Goal: Task Accomplishment & Management: Manage account settings

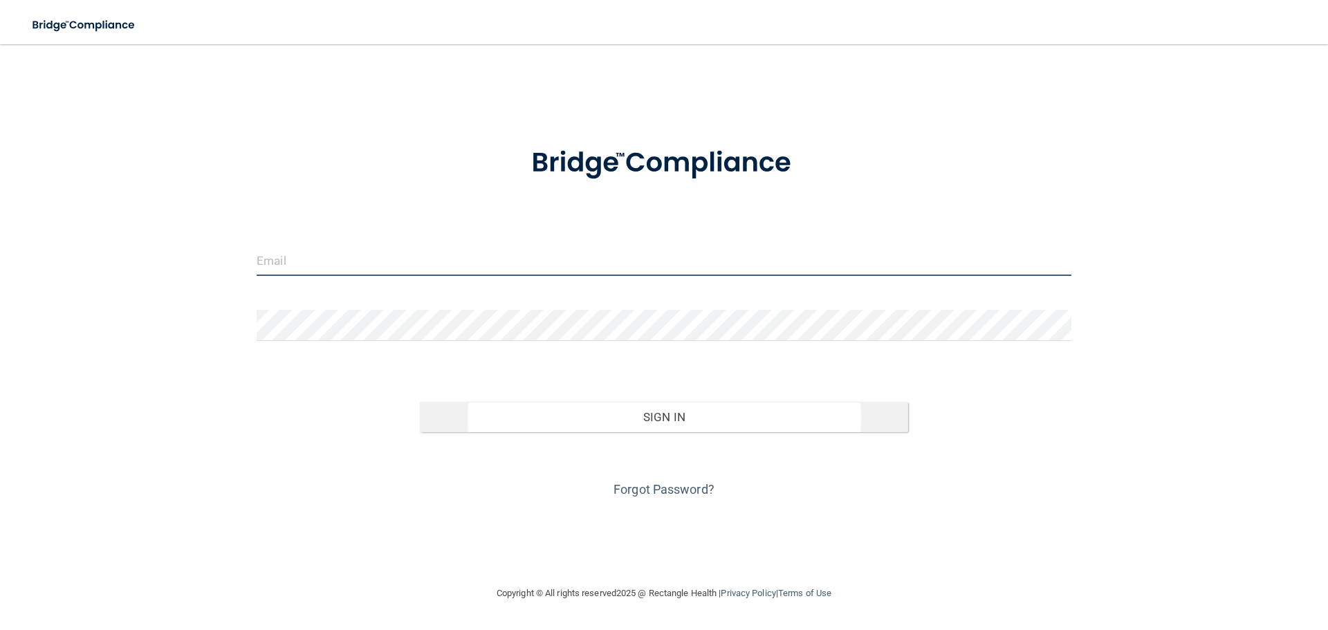
type input "[EMAIL_ADDRESS][DOMAIN_NAME]"
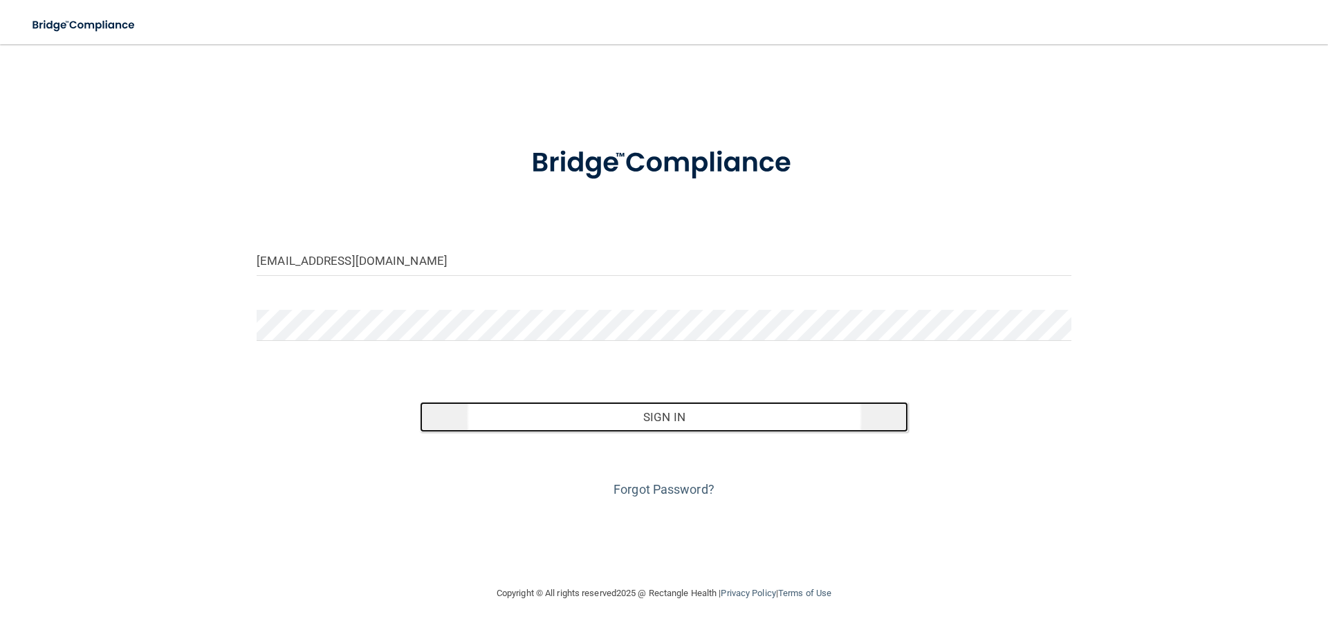
click at [666, 413] on button "Sign In" at bounding box center [664, 417] width 489 height 30
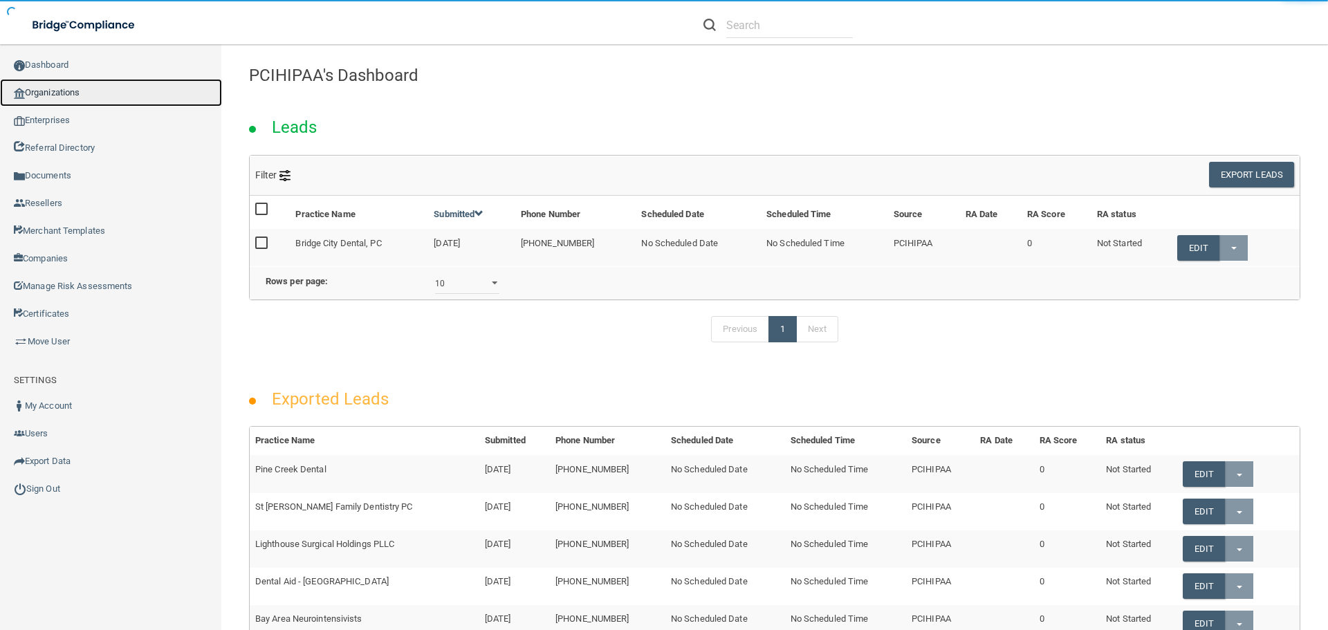
click at [71, 93] on link "Organizations" at bounding box center [111, 93] width 222 height 28
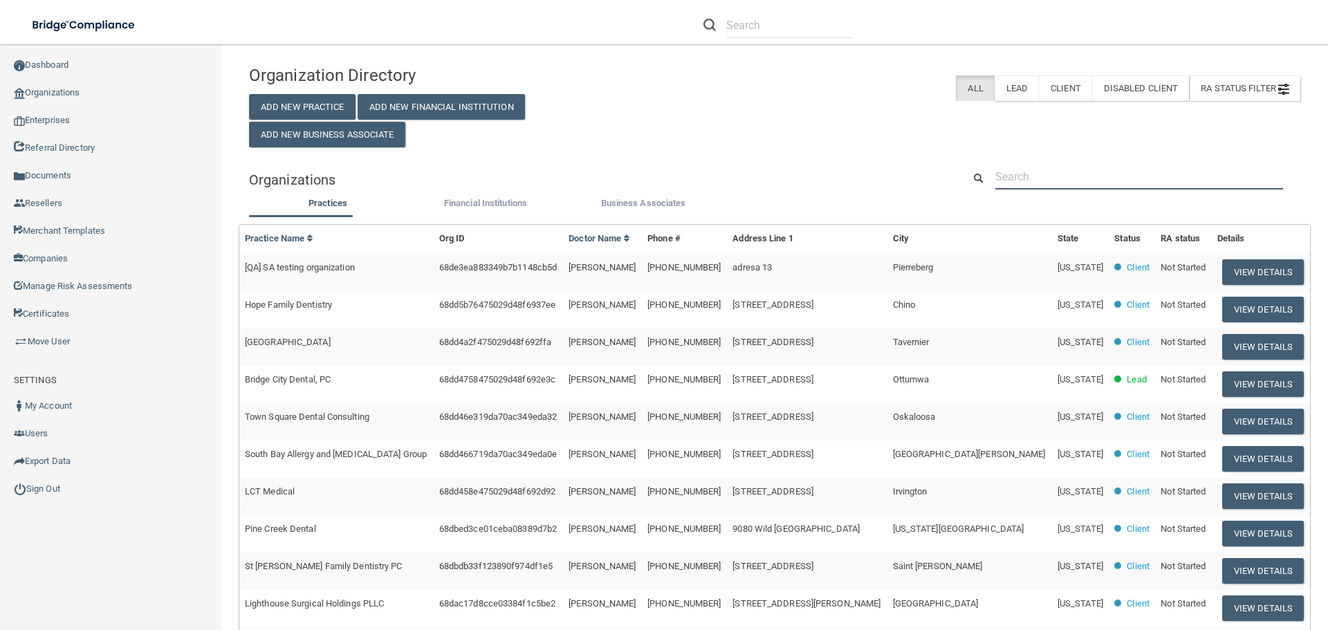
click at [1062, 178] on input "text" at bounding box center [1139, 177] width 288 height 26
paste input "[PHONE_NUMBER]"
type input "[PHONE_NUMBER]"
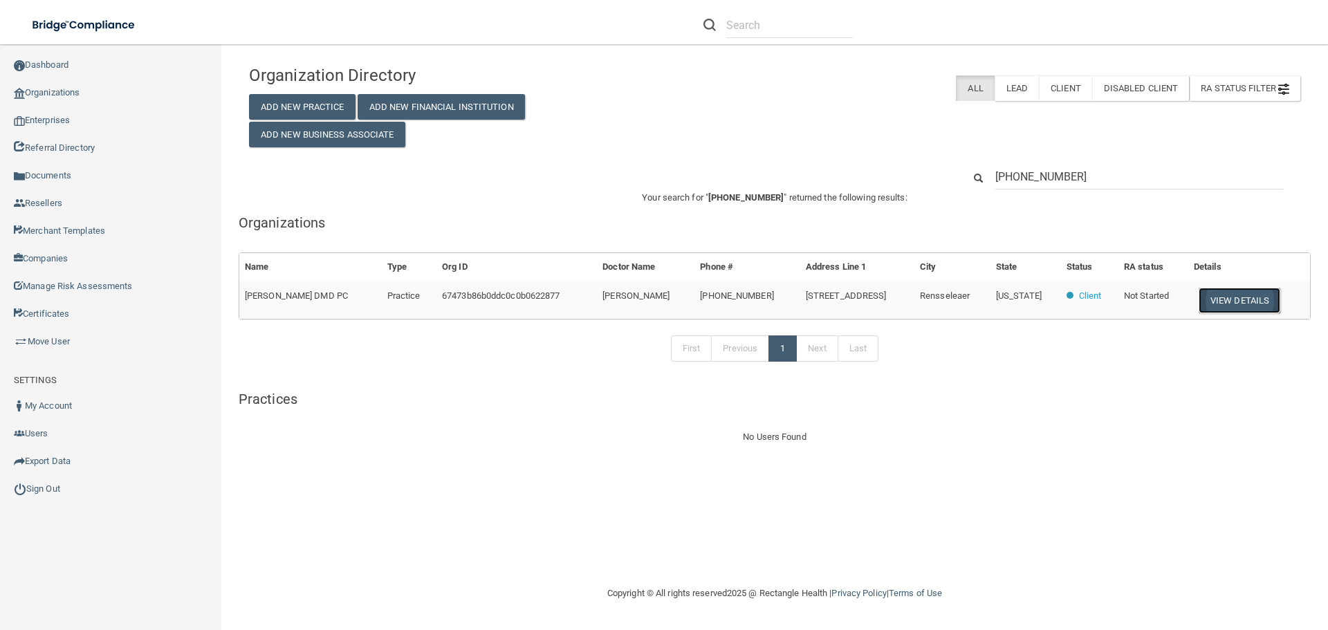
click at [1254, 305] on button "View Details" at bounding box center [1240, 301] width 82 height 26
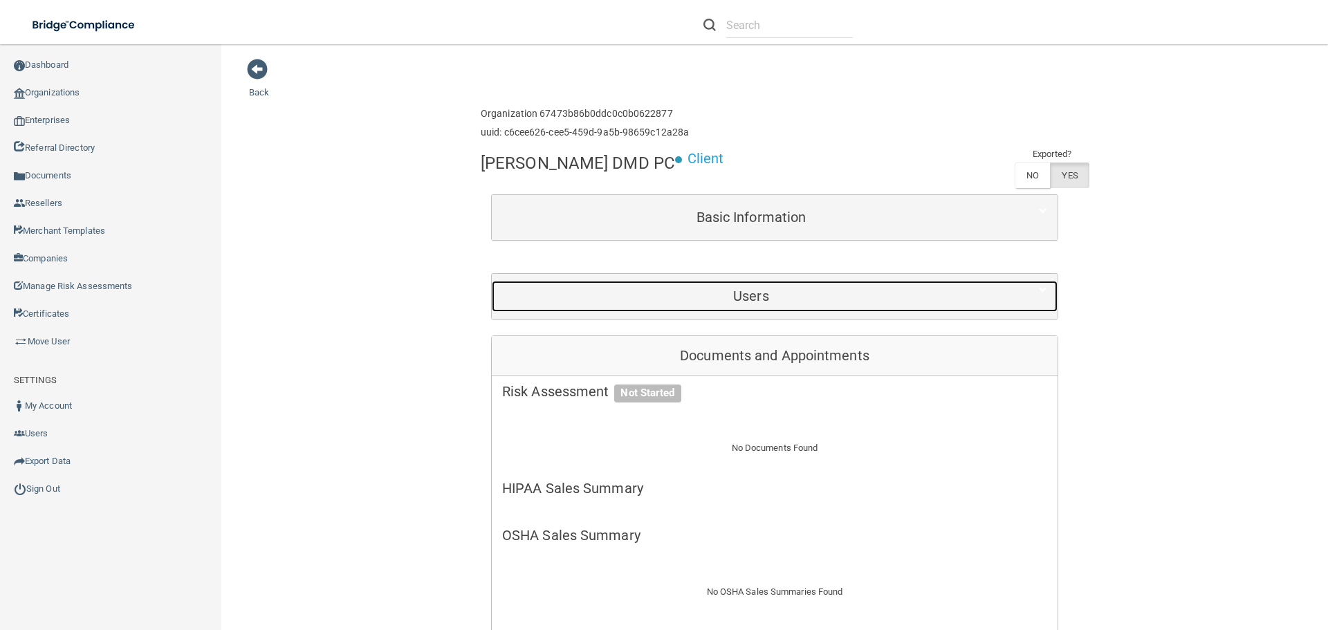
click at [733, 304] on div "Users" at bounding box center [751, 296] width 519 height 31
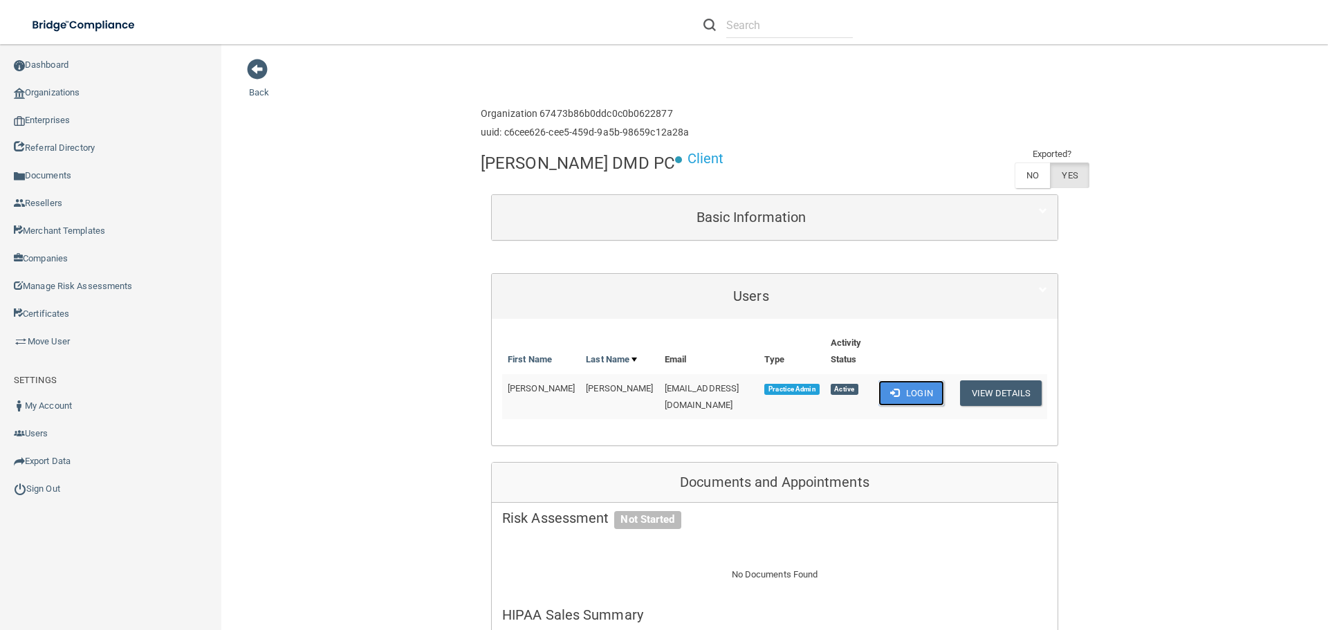
click at [923, 388] on button "Login" at bounding box center [911, 393] width 66 height 26
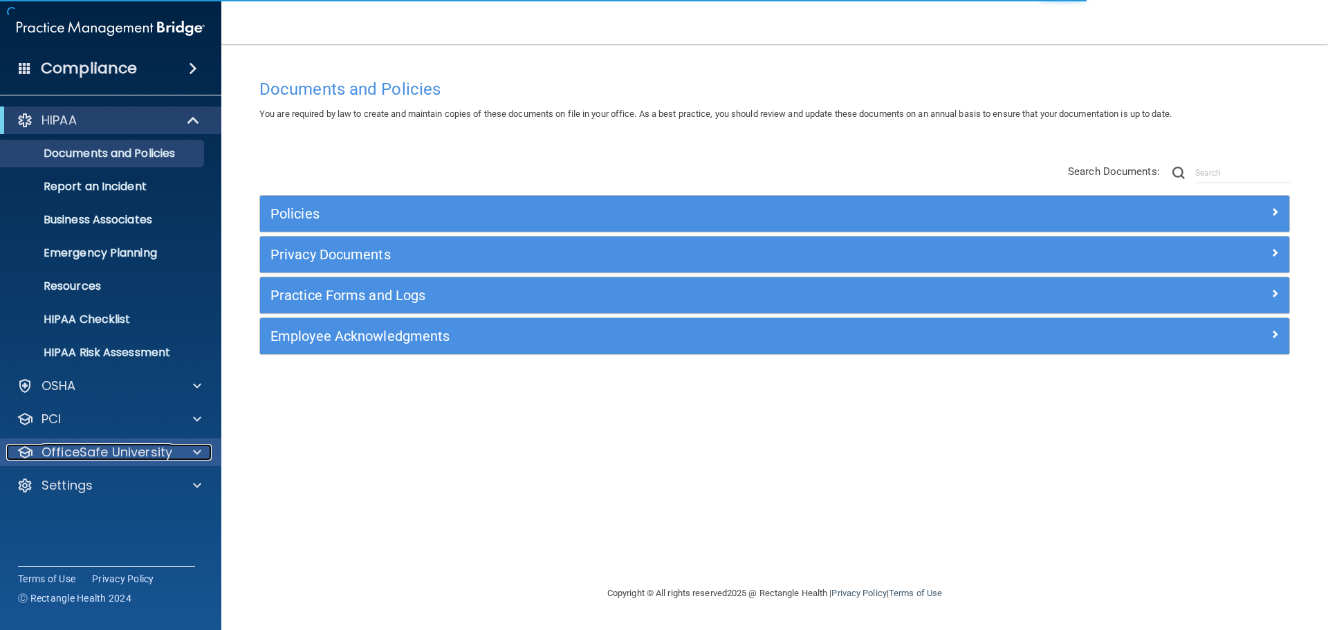
click at [199, 455] on span at bounding box center [197, 452] width 8 height 17
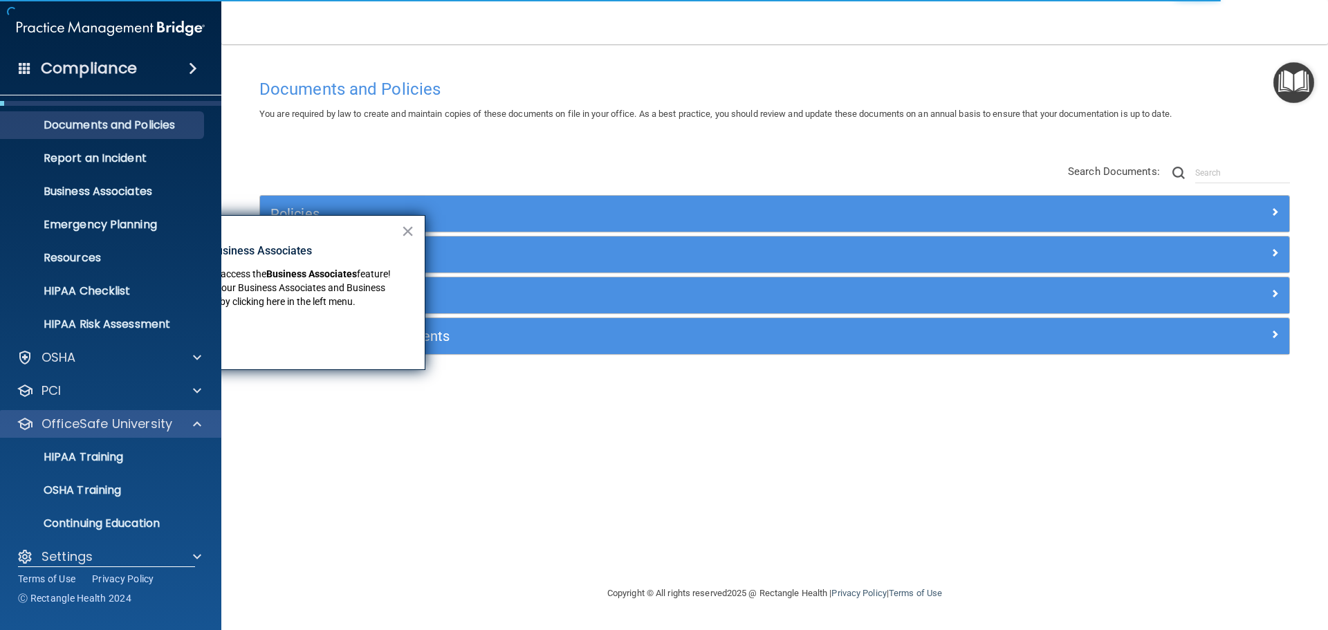
scroll to position [44, 0]
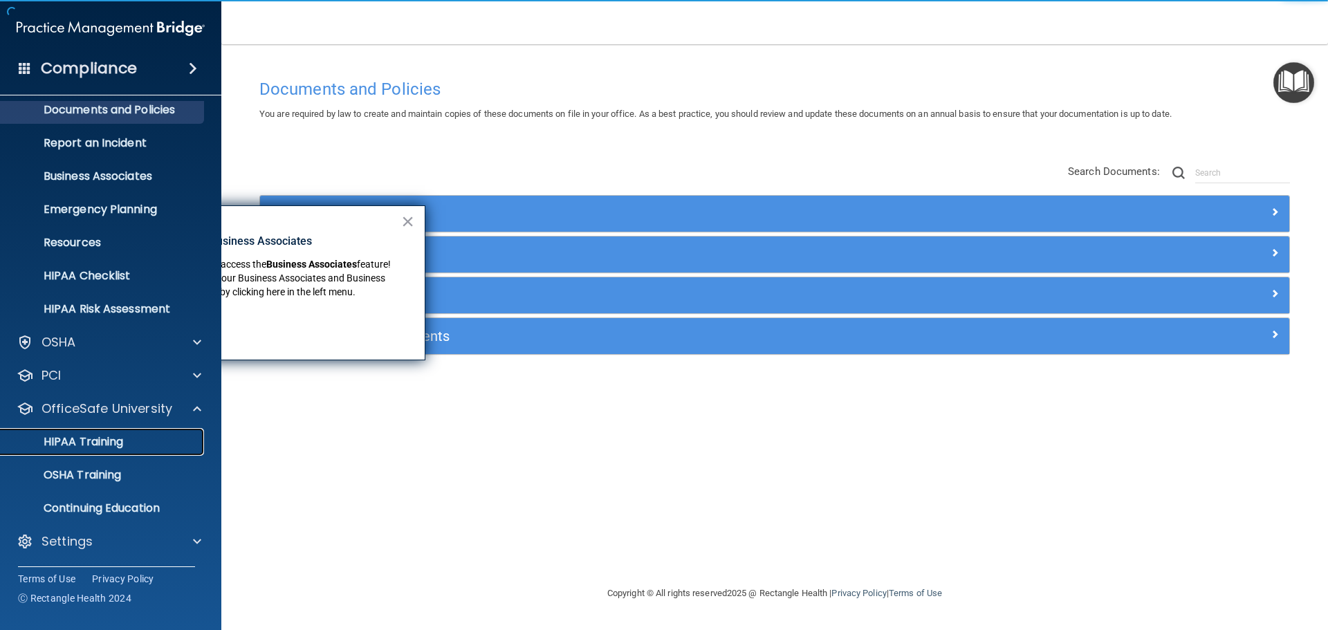
click at [161, 436] on div "HIPAA Training" at bounding box center [103, 442] width 189 height 14
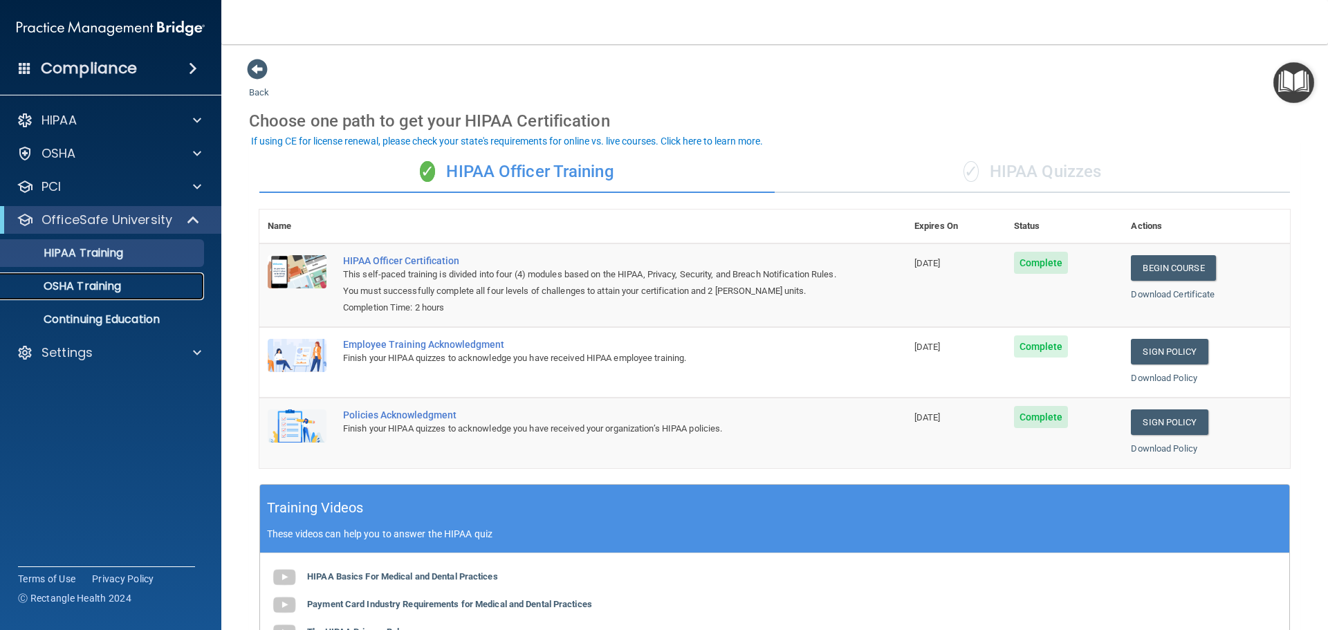
click at [104, 291] on p "OSHA Training" at bounding box center [65, 286] width 112 height 14
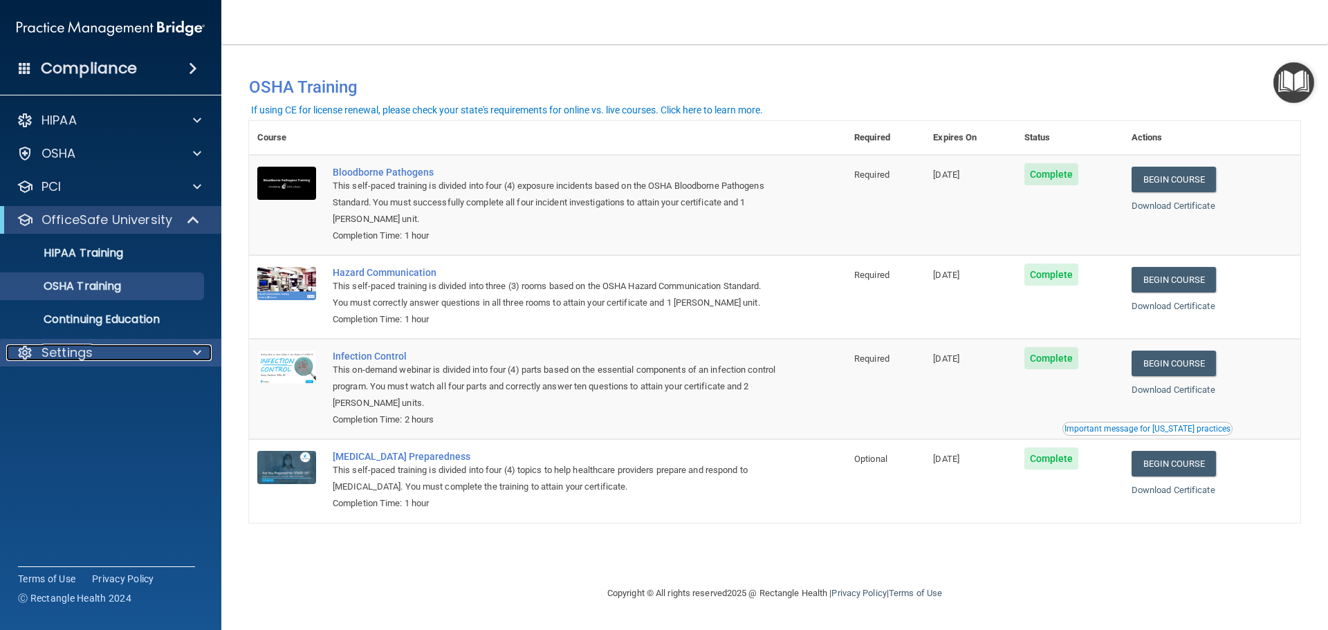
click at [179, 352] on div at bounding box center [195, 352] width 35 height 17
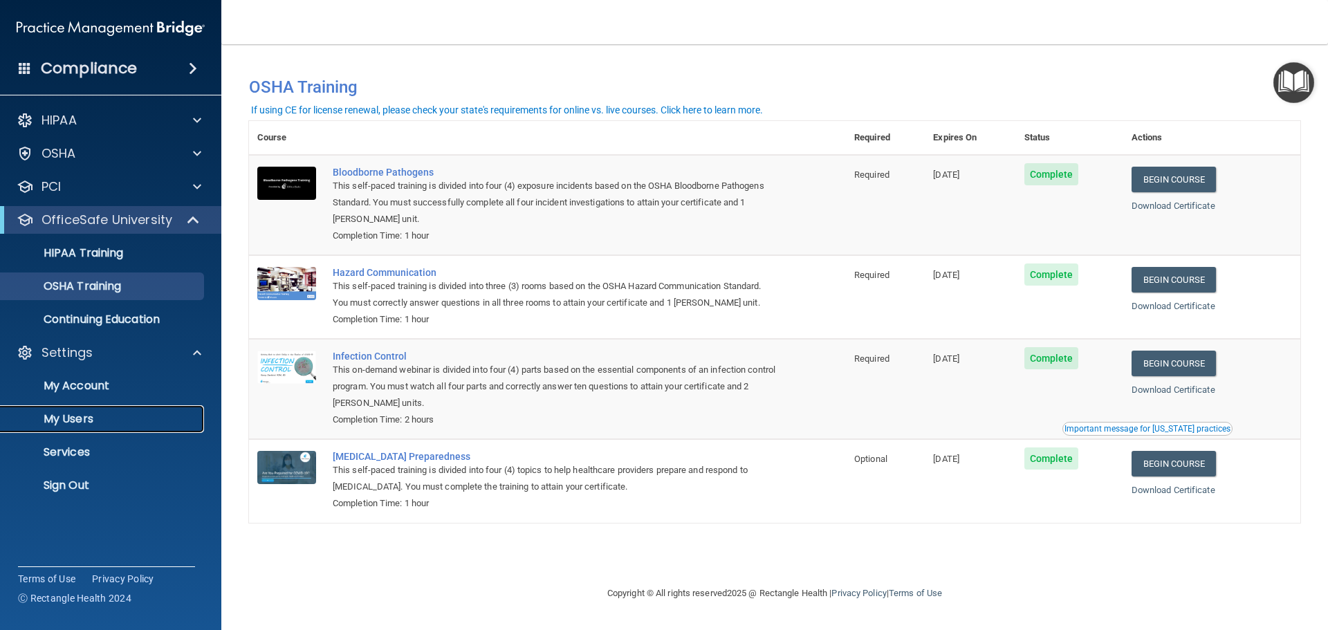
click at [141, 427] on link "My Users" at bounding box center [95, 419] width 218 height 28
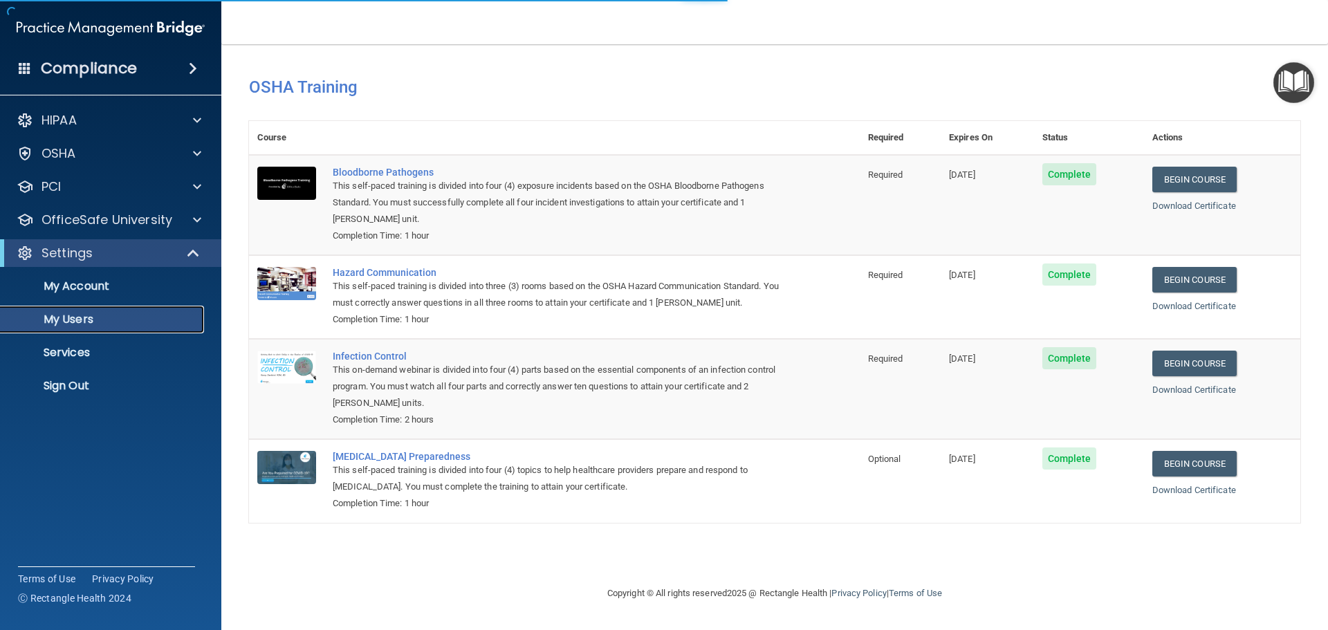
select select "20"
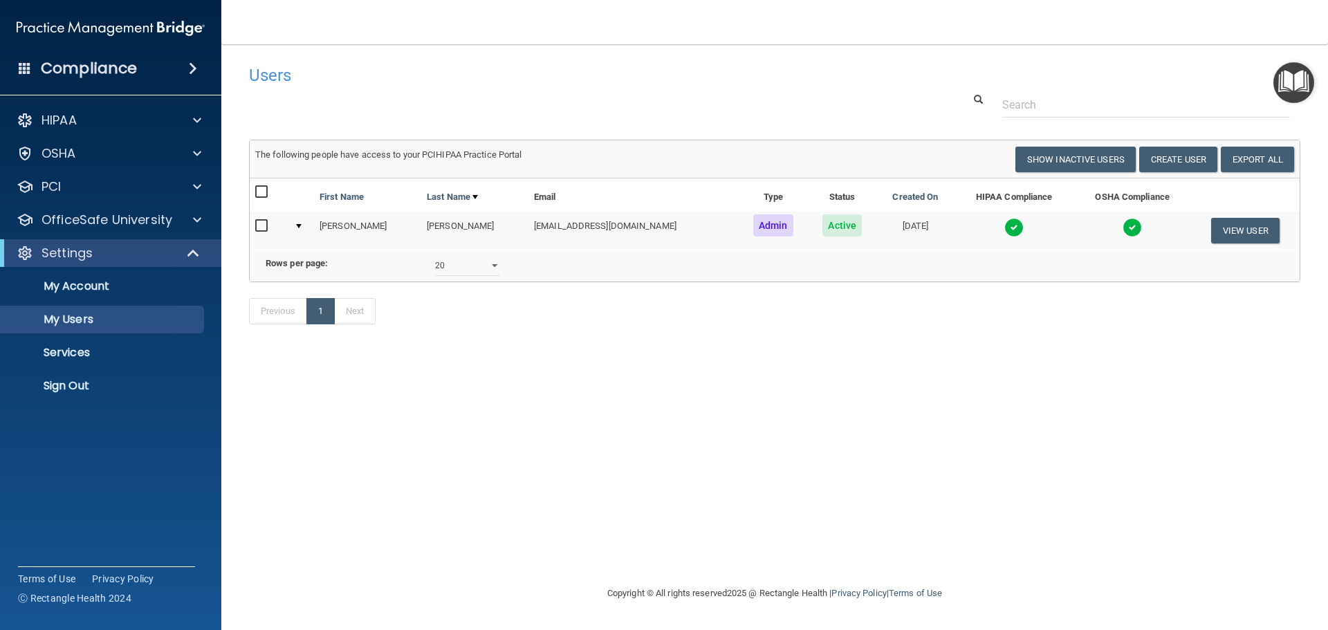
click at [1009, 225] on img at bounding box center [1013, 227] width 19 height 19
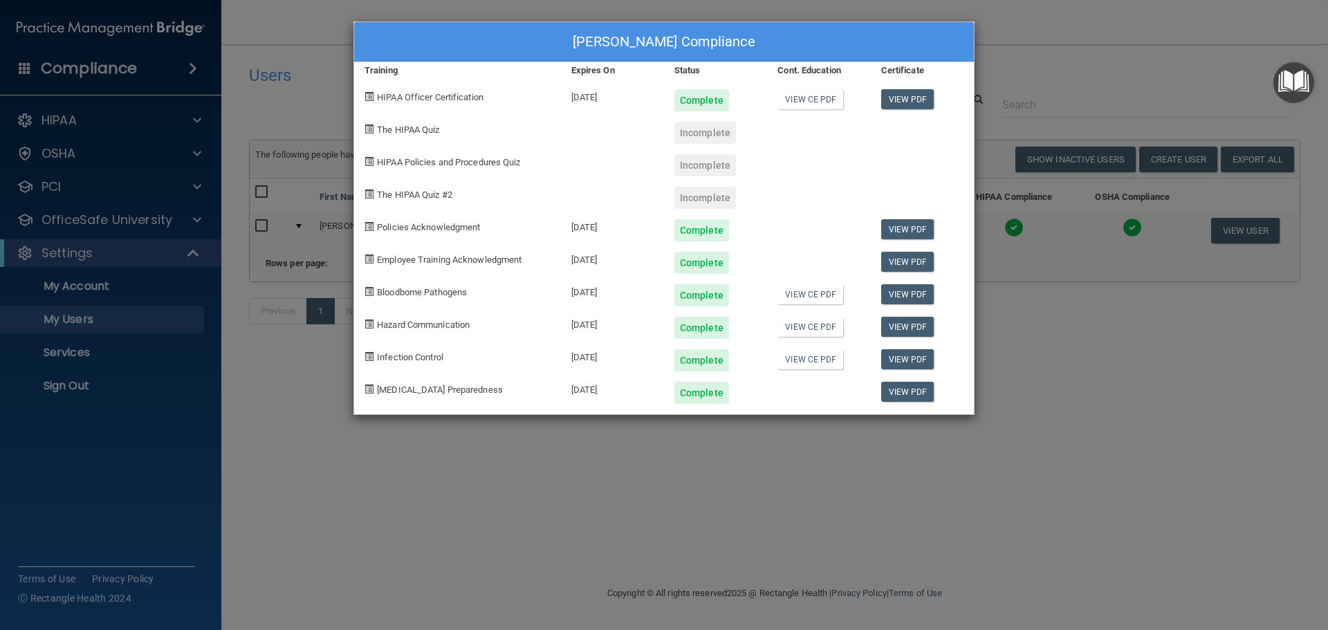
click at [1021, 329] on div "Amanda Kendall's Compliance Training Expires On Status Cont. Education Certific…" at bounding box center [664, 315] width 1328 height 630
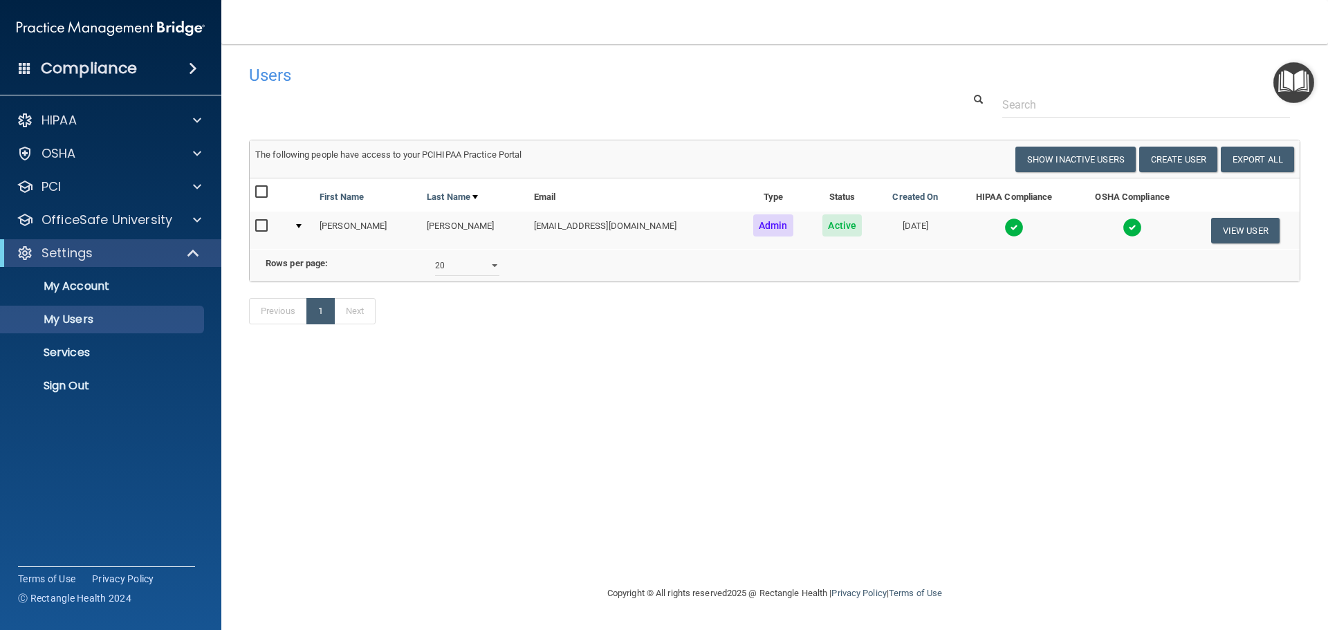
click at [1138, 225] on td at bounding box center [1132, 230] width 117 height 37
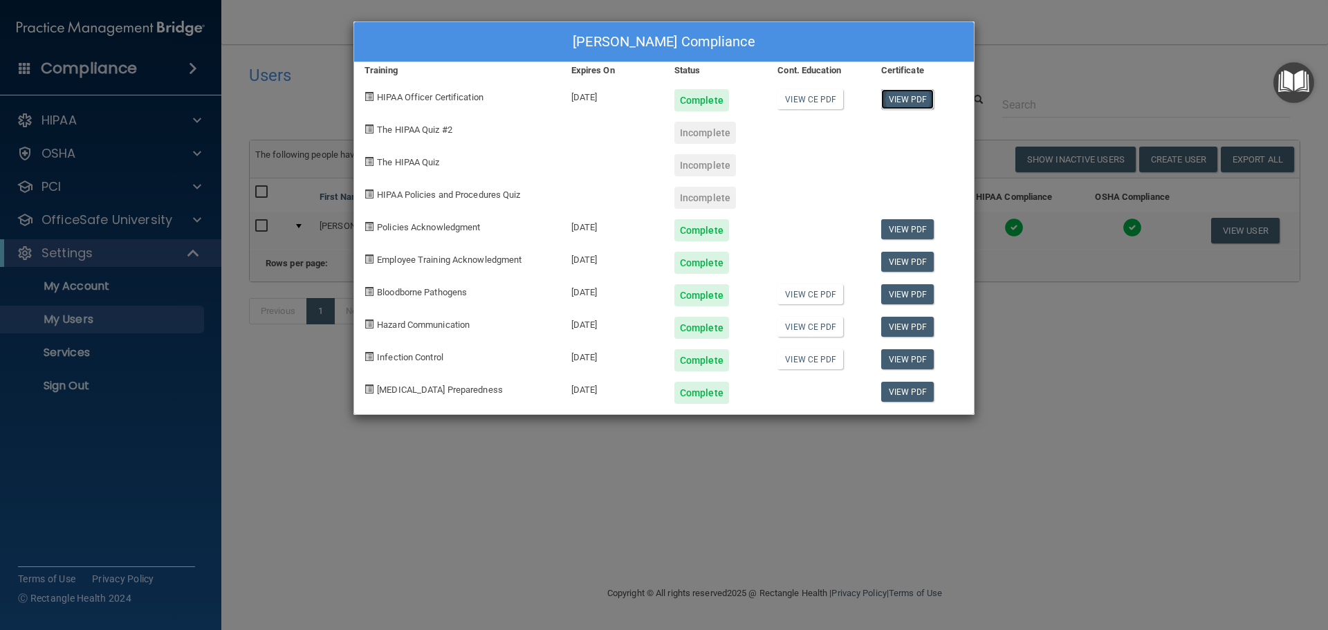
click at [913, 102] on link "View PDF" at bounding box center [907, 99] width 53 height 20
drag, startPoint x: 1098, startPoint y: 35, endPoint x: 712, endPoint y: 136, distance: 398.7
click at [1089, 38] on div "Amanda Kendall's Compliance Training Expires On Status Cont. Education Certific…" at bounding box center [664, 315] width 1328 height 630
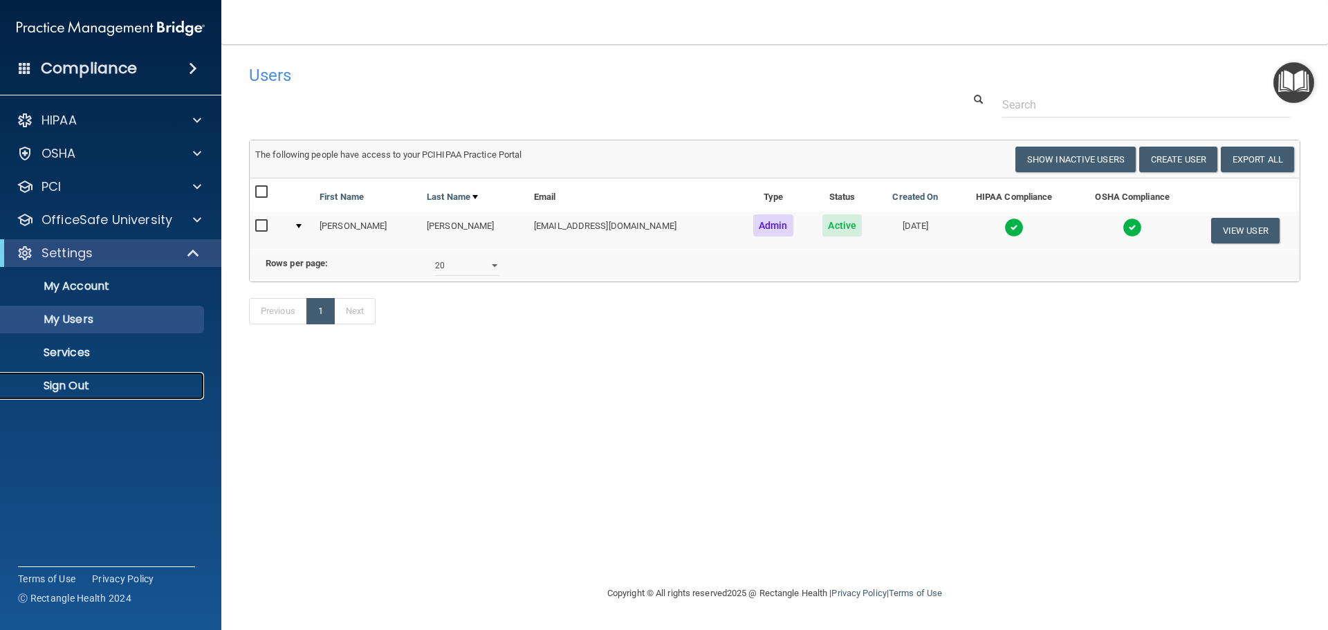
drag, startPoint x: 82, startPoint y: 383, endPoint x: 94, endPoint y: 383, distance: 11.8
click at [84, 383] on p "Sign Out" at bounding box center [103, 386] width 189 height 14
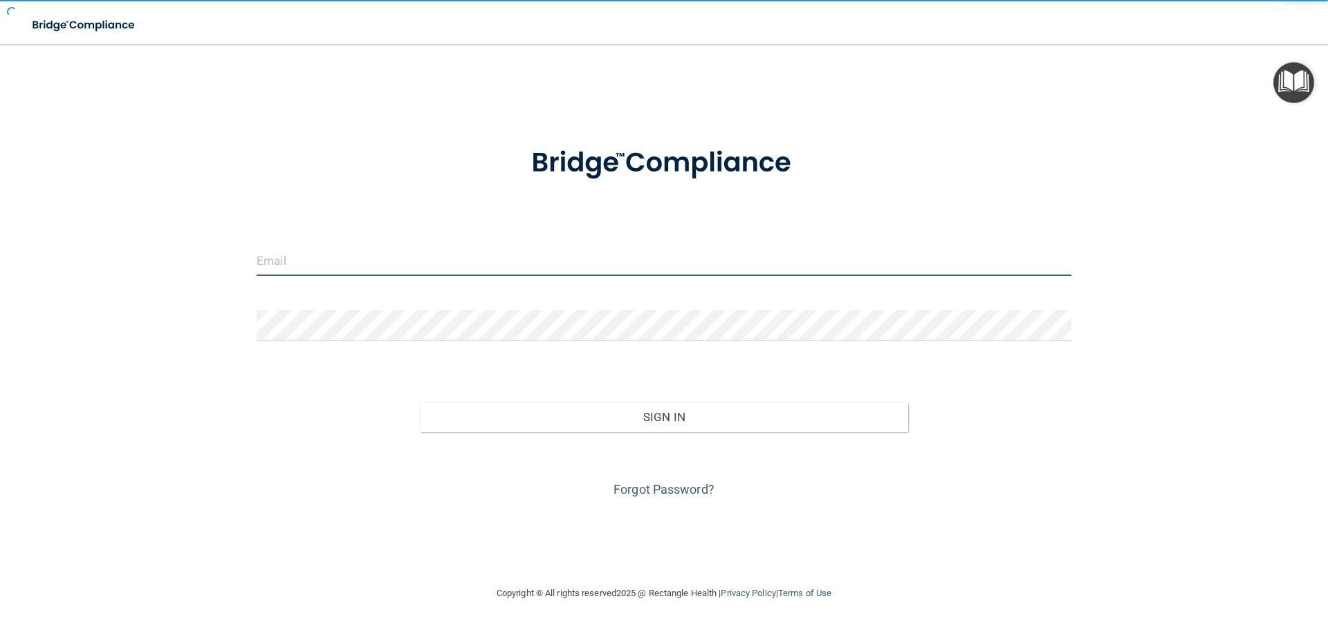
type input "[EMAIL_ADDRESS][DOMAIN_NAME]"
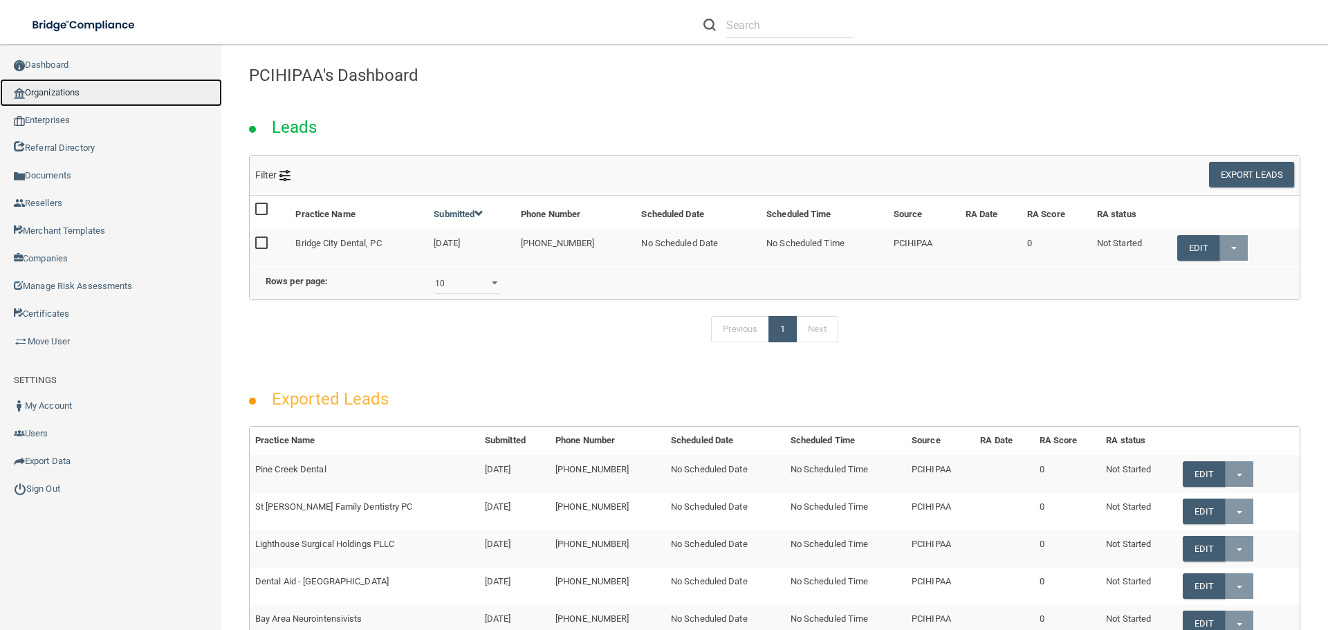
click at [113, 91] on link "Organizations" at bounding box center [111, 93] width 222 height 28
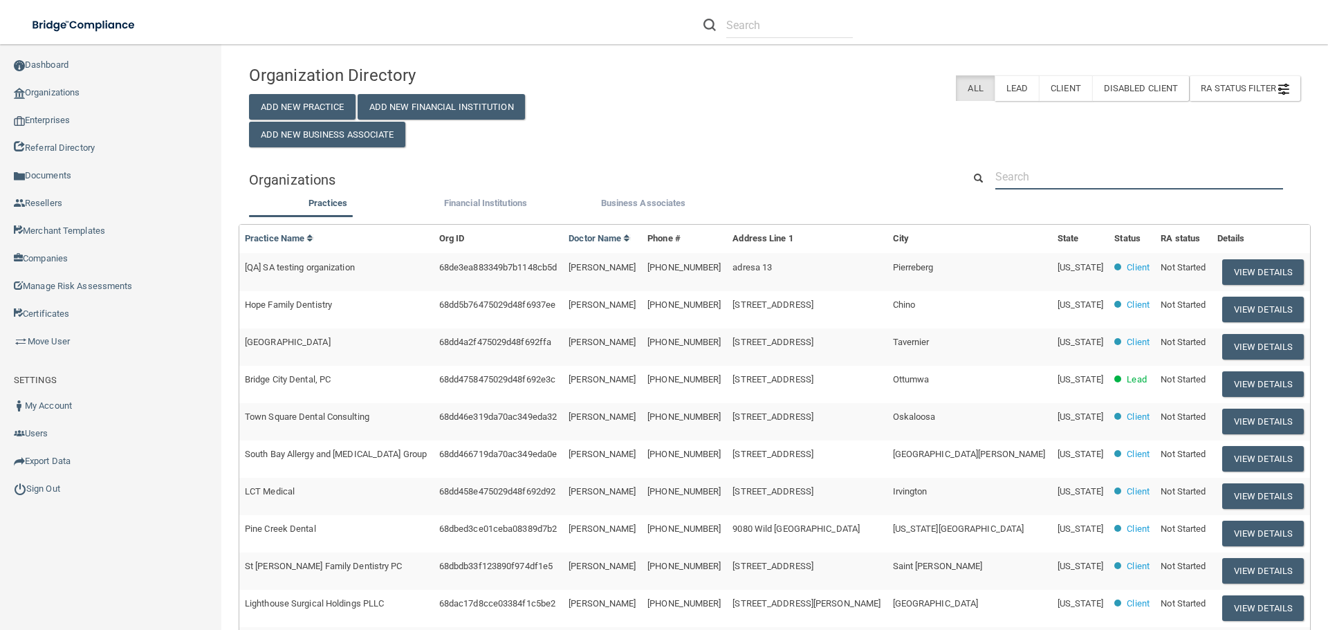
click at [1093, 180] on input "text" at bounding box center [1139, 177] width 288 height 26
paste input "(219) 866-8110"
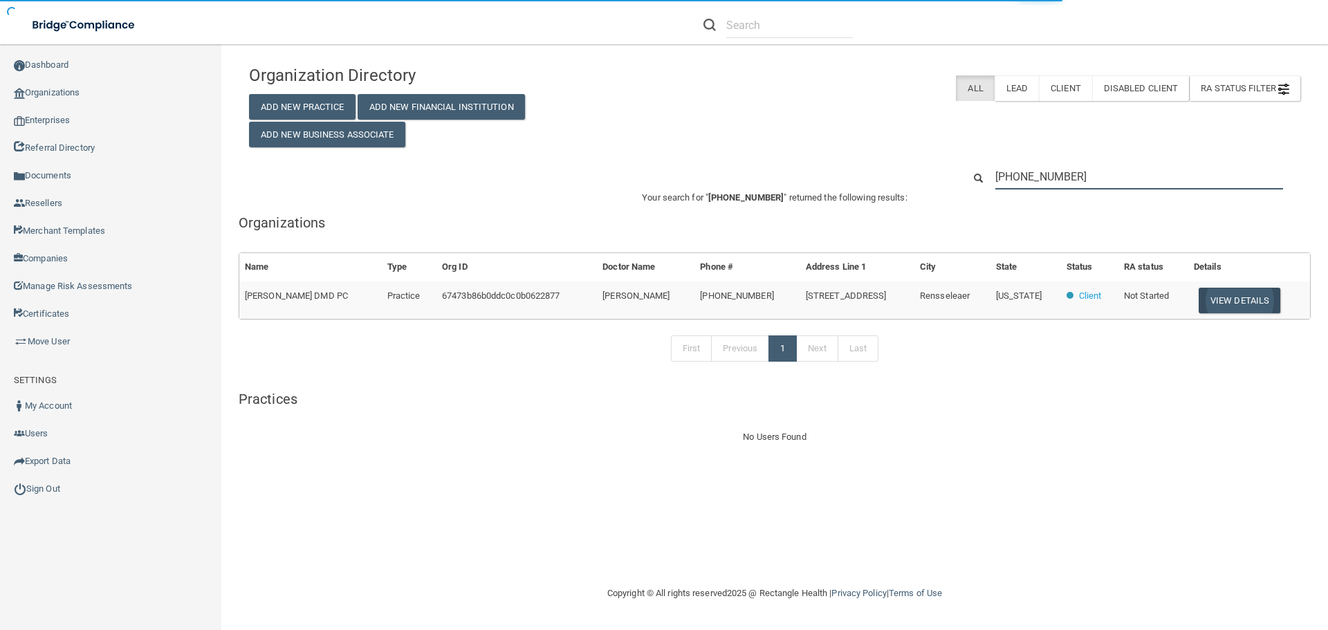
type input "[PHONE_NUMBER]"
click at [1237, 302] on button "View Details" at bounding box center [1240, 301] width 82 height 26
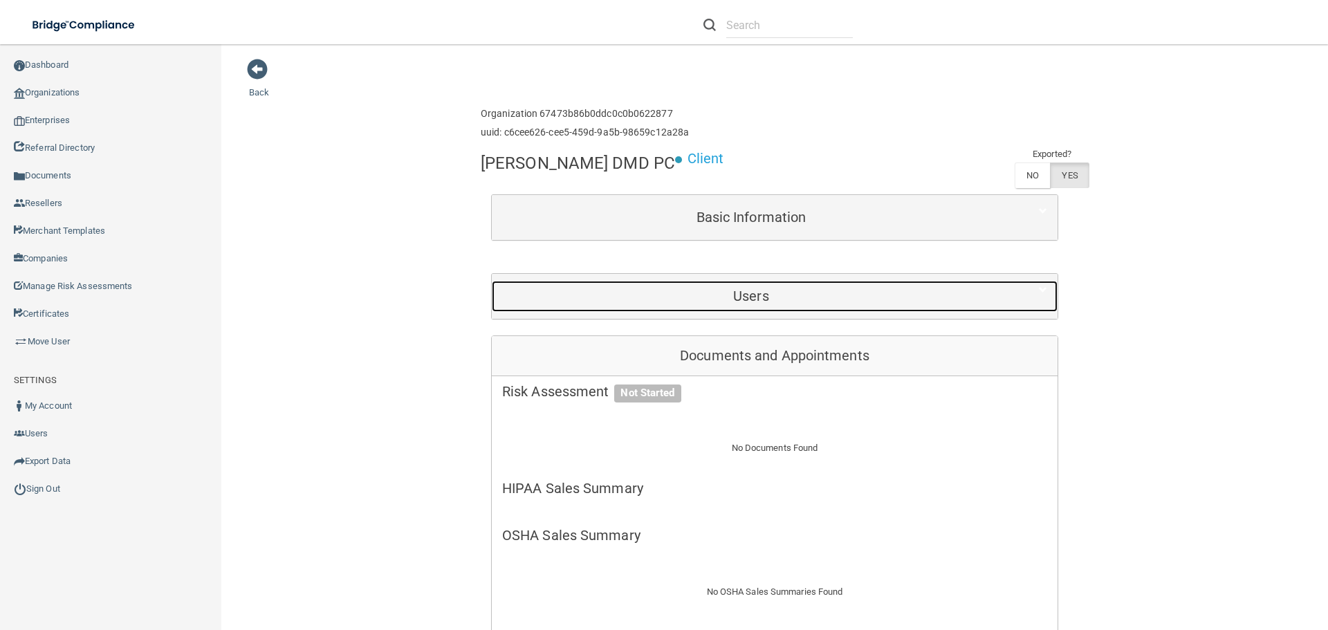
click at [757, 290] on h5 "Users" at bounding box center [751, 295] width 498 height 15
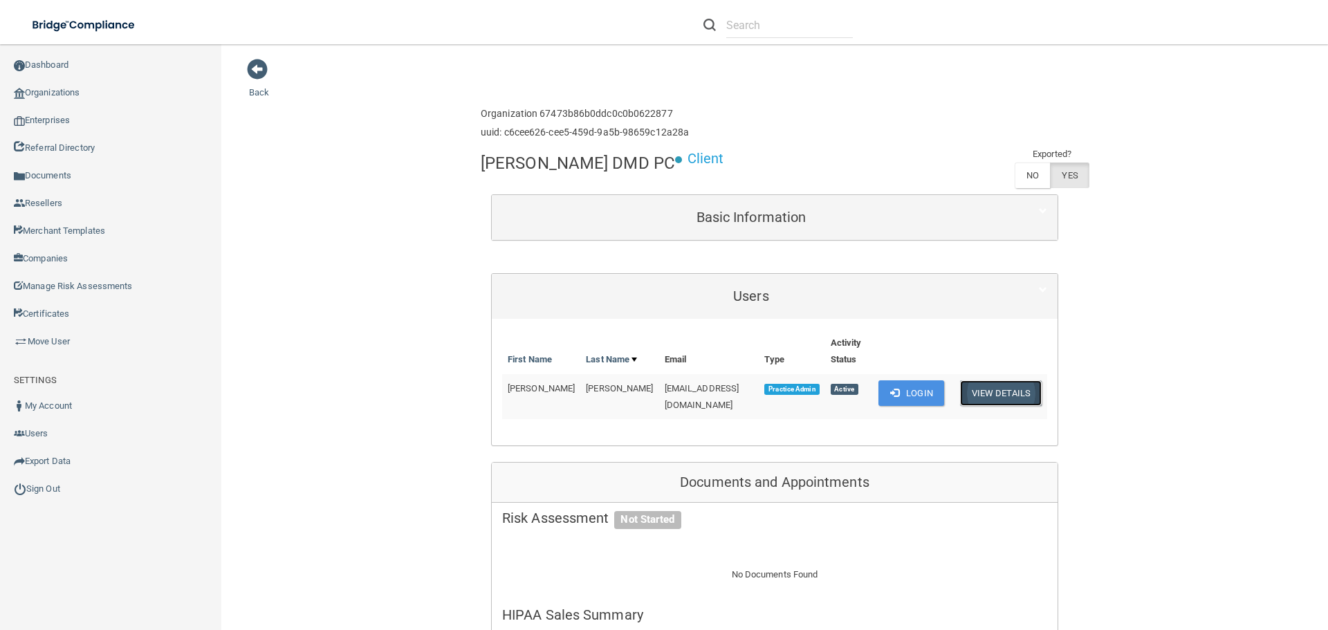
click at [1002, 387] on button "View Details" at bounding box center [1001, 393] width 82 height 26
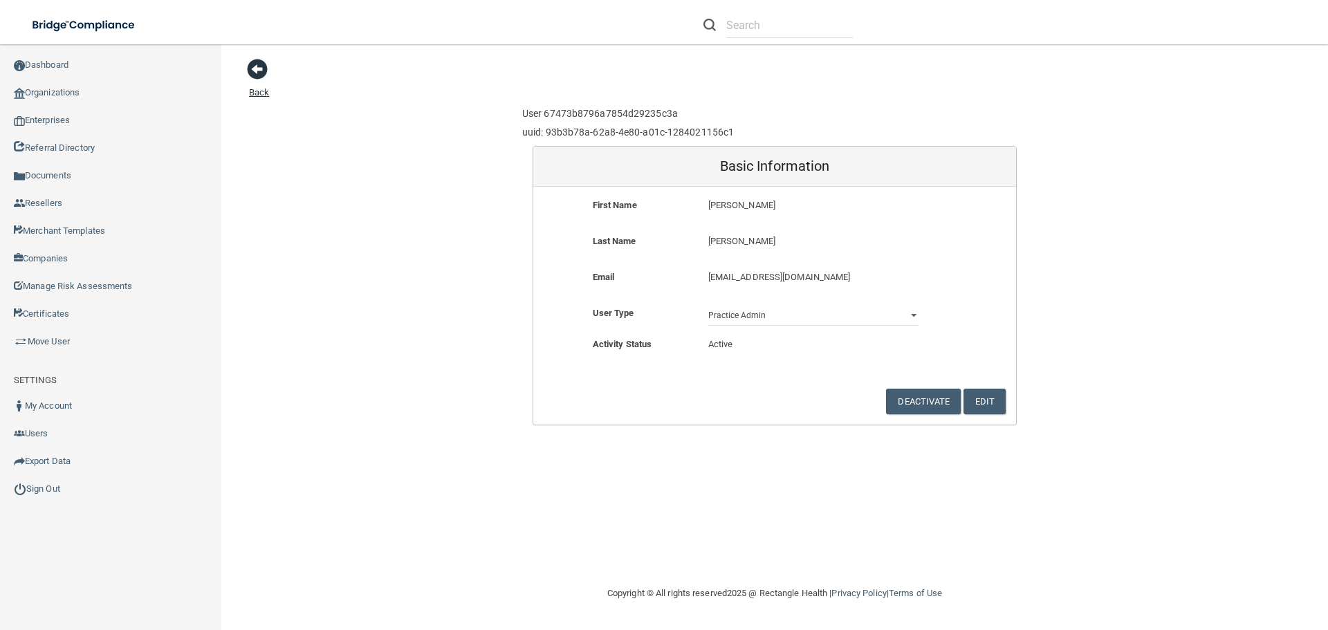
click at [250, 73] on span at bounding box center [257, 69] width 21 height 21
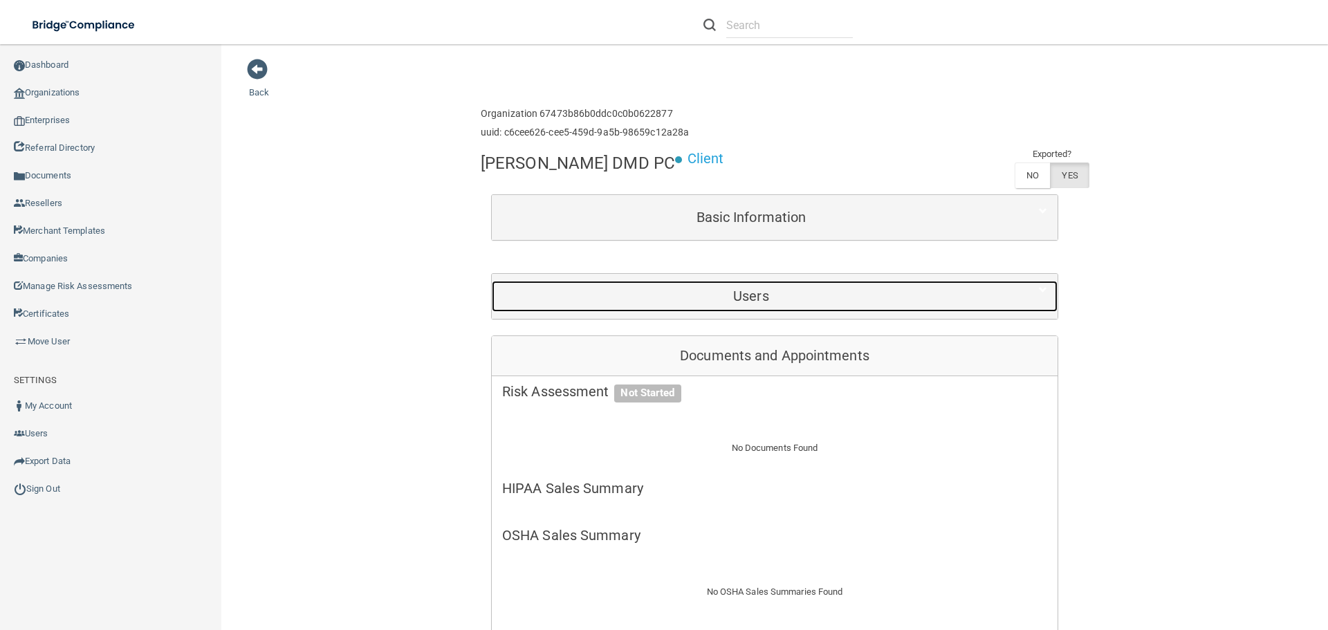
click at [755, 297] on h5 "Users" at bounding box center [751, 295] width 498 height 15
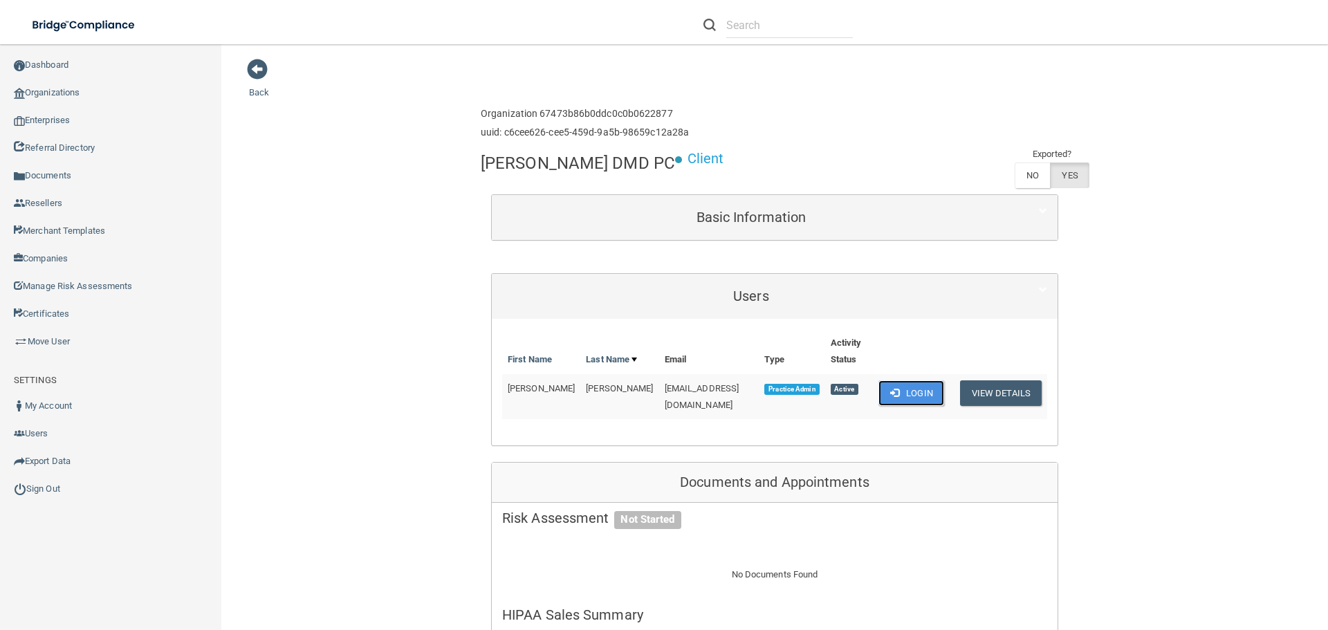
click at [908, 396] on button "Login" at bounding box center [911, 393] width 66 height 26
click at [73, 489] on link "Sign Out" at bounding box center [111, 489] width 222 height 28
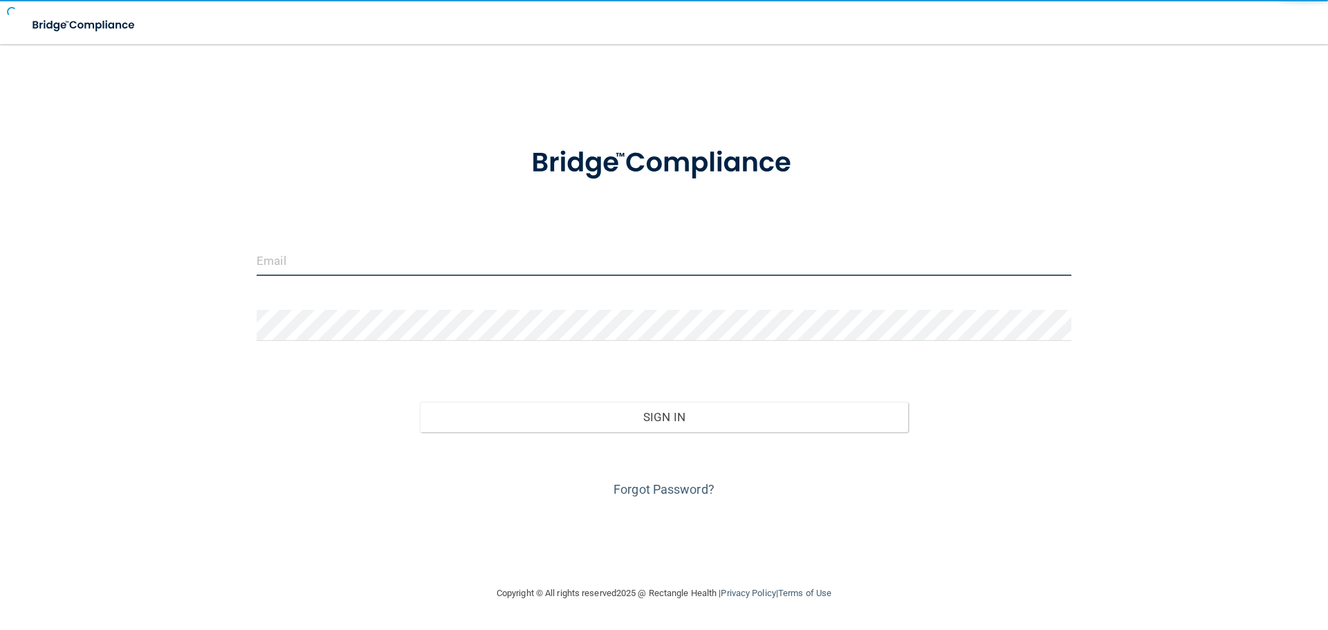
type input "[EMAIL_ADDRESS][DOMAIN_NAME]"
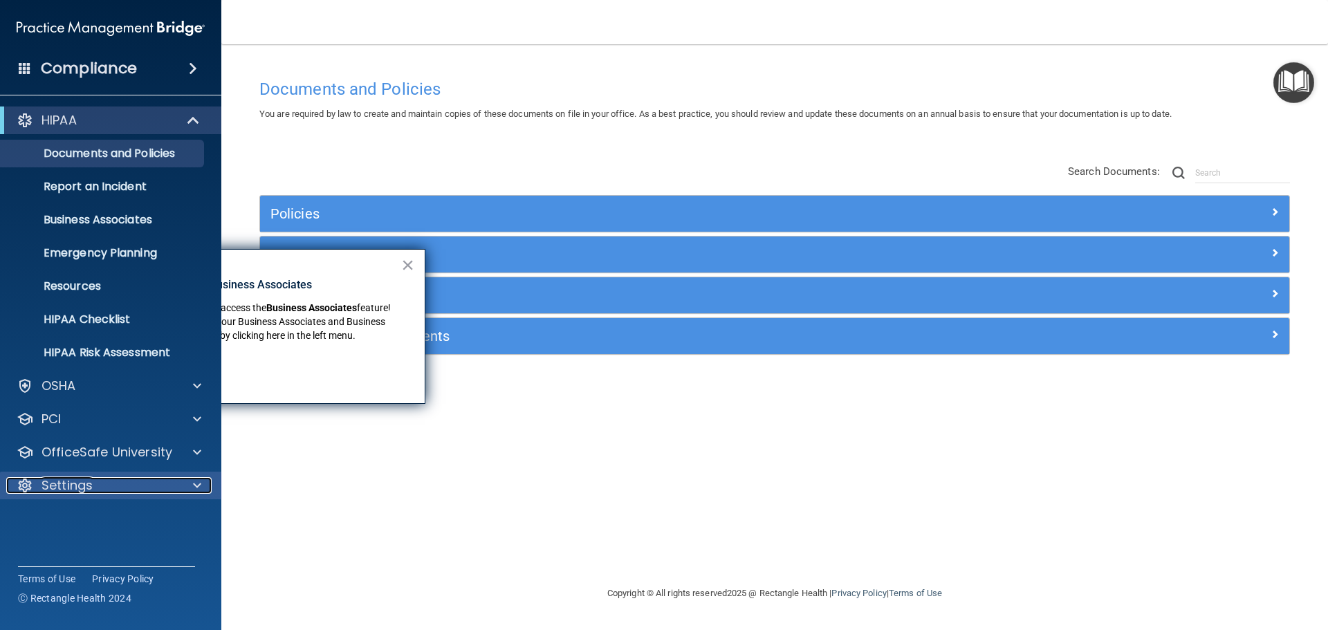
click at [194, 483] on span at bounding box center [197, 485] width 8 height 17
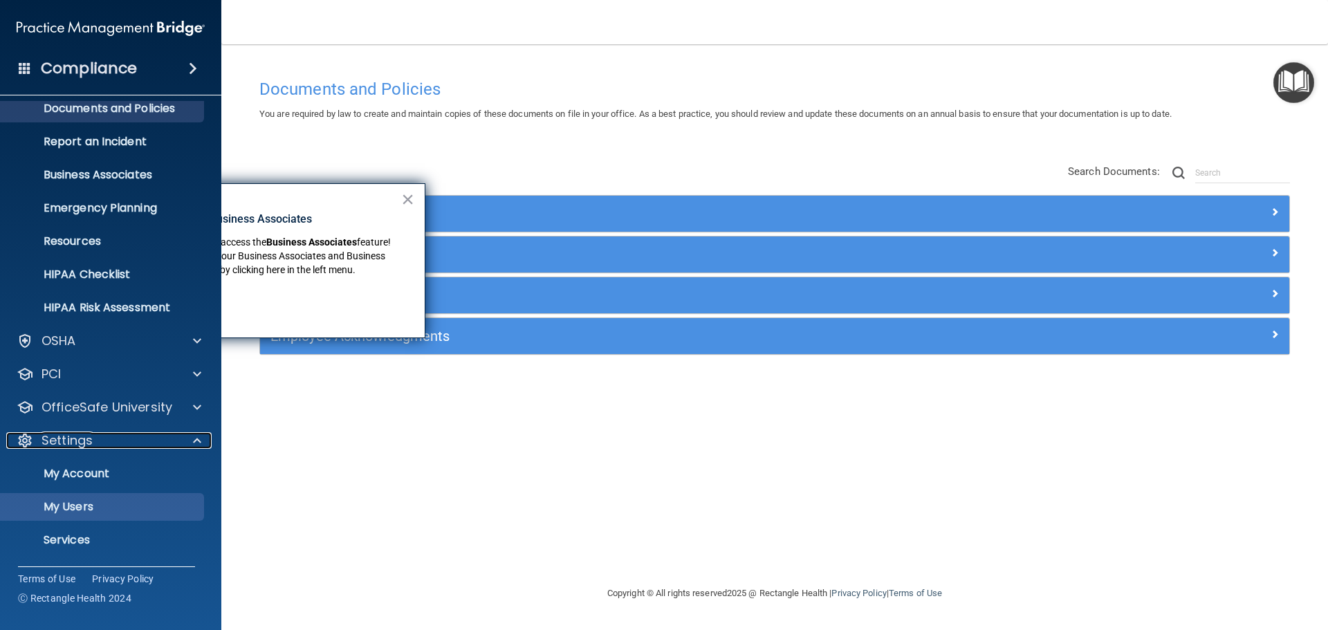
scroll to position [69, 0]
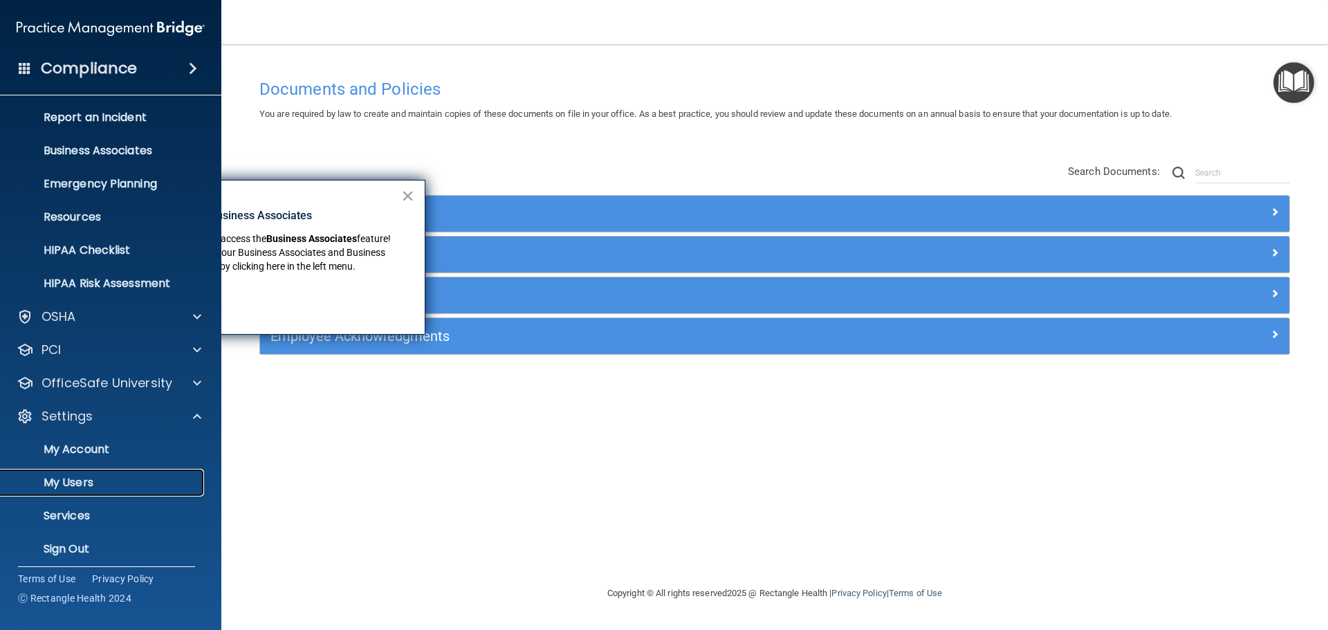
click at [118, 481] on p "My Users" at bounding box center [103, 483] width 189 height 14
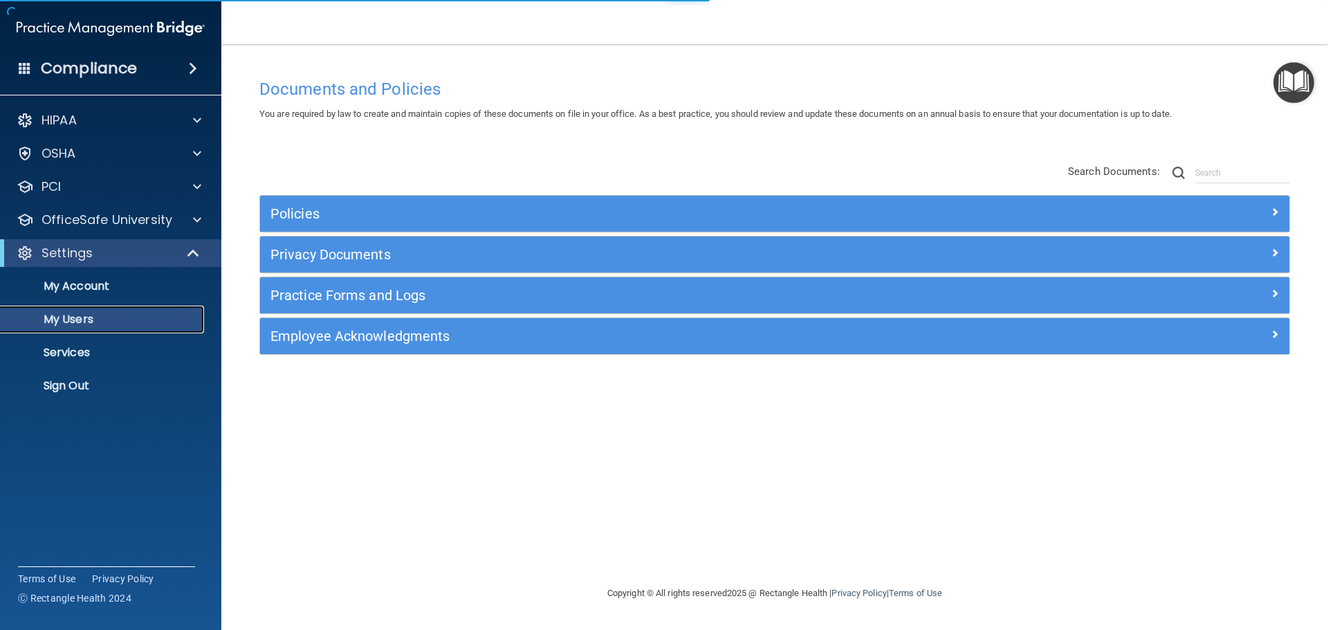
select select "20"
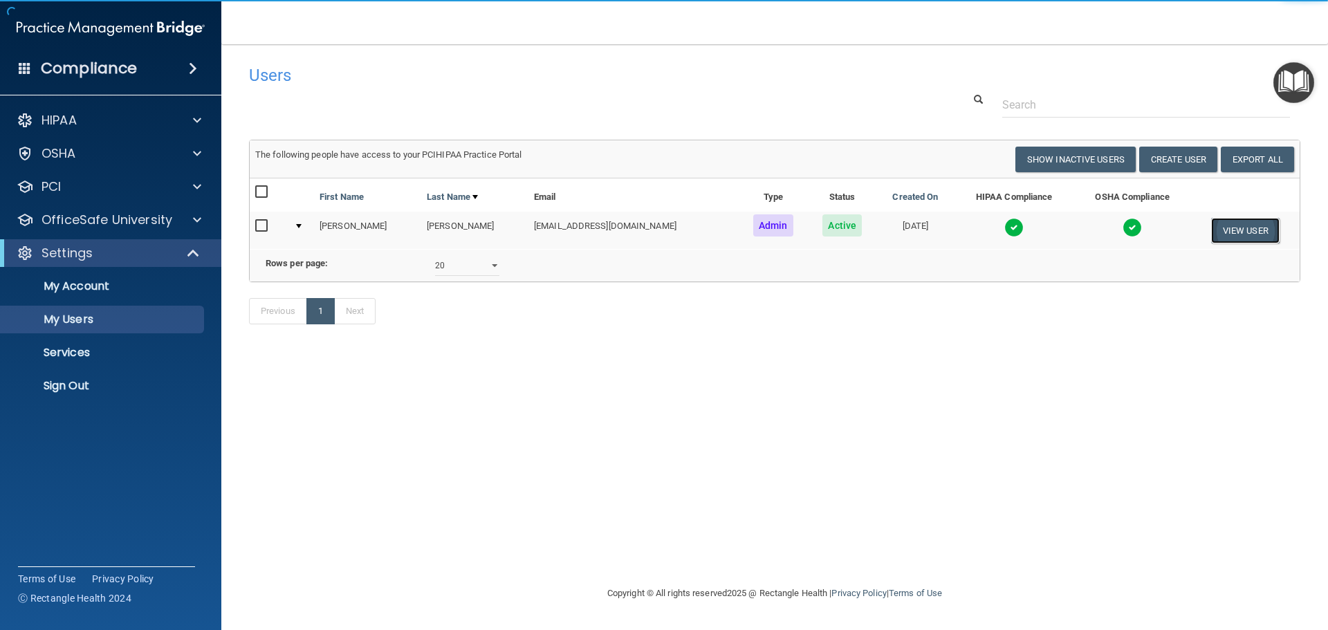
click at [1252, 239] on button "View User" at bounding box center [1245, 231] width 68 height 26
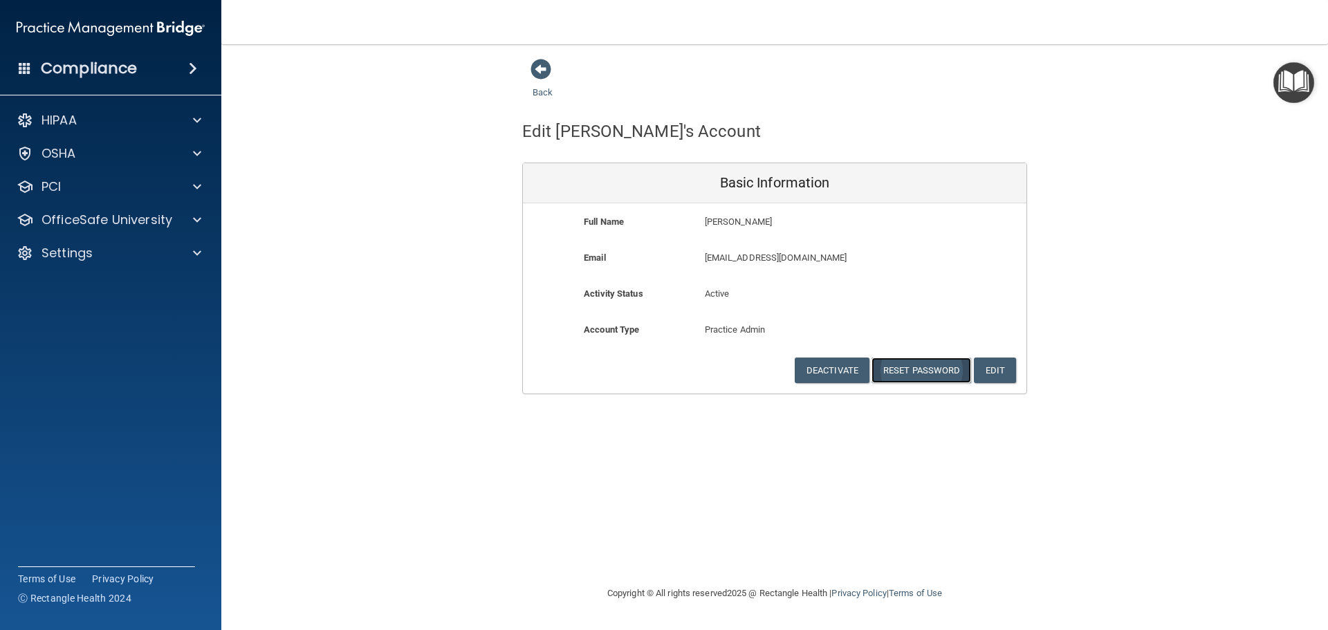
click at [922, 362] on button "Reset Password" at bounding box center [921, 371] width 100 height 26
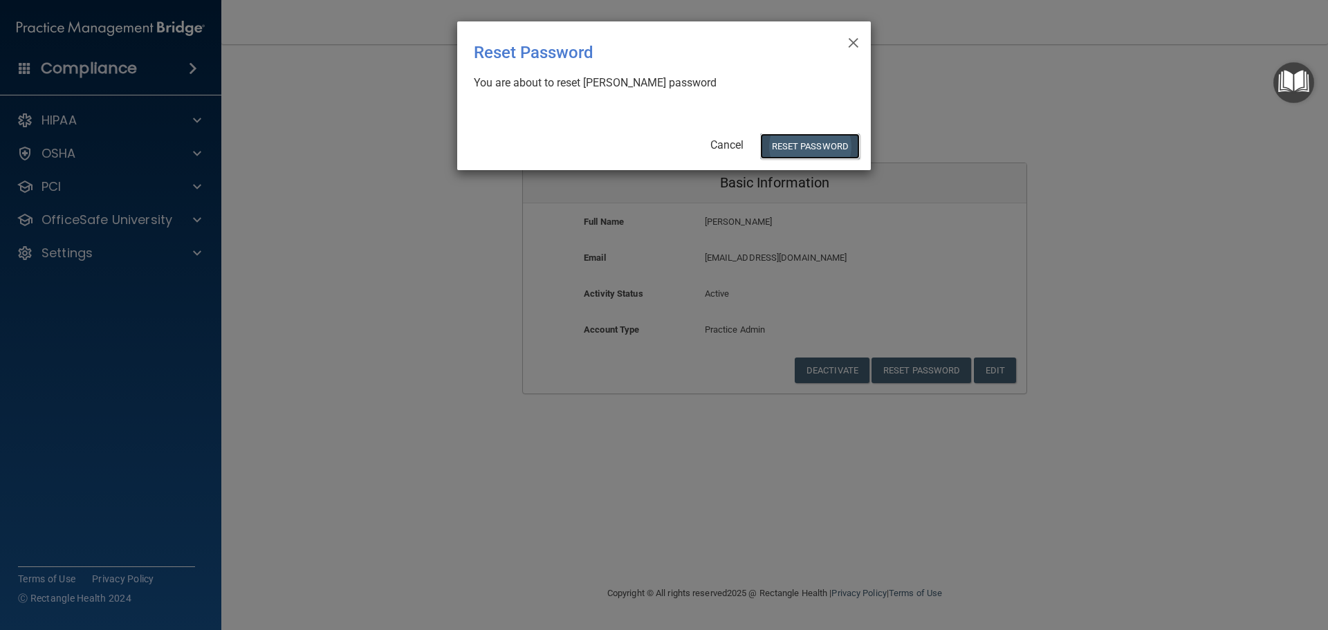
click at [811, 145] on button "Reset Password" at bounding box center [810, 146] width 100 height 26
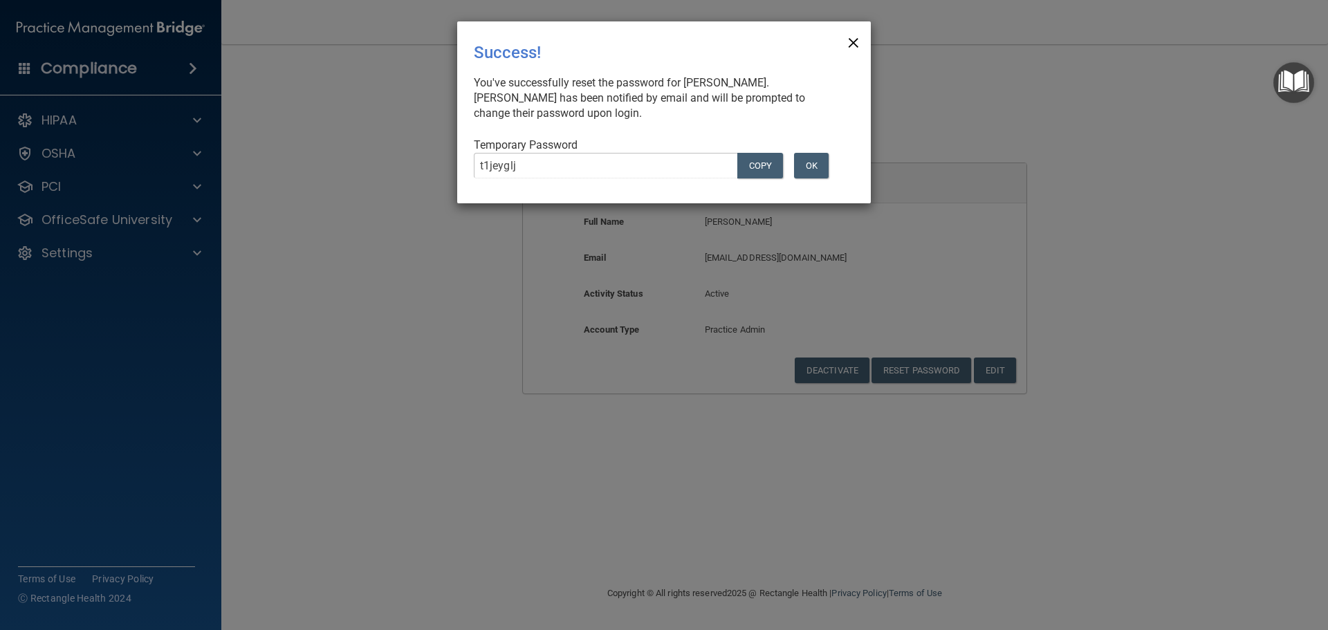
click at [852, 40] on span "×" at bounding box center [853, 41] width 12 height 28
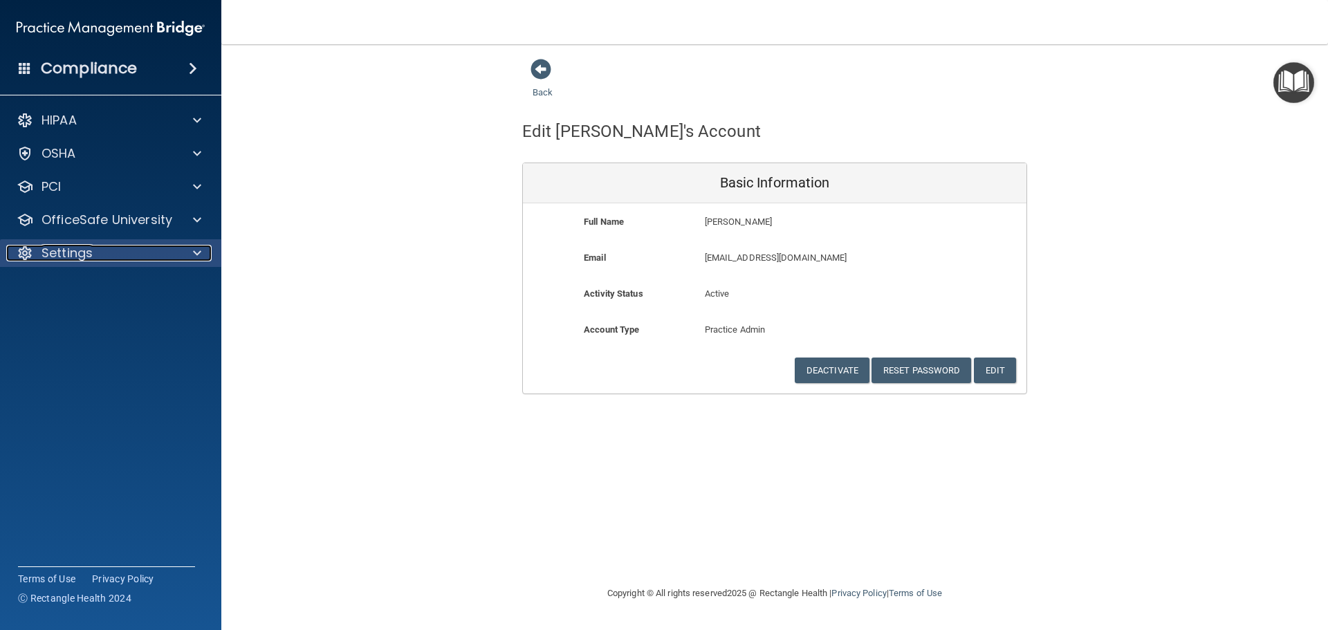
click at [176, 251] on div "Settings" at bounding box center [92, 253] width 172 height 17
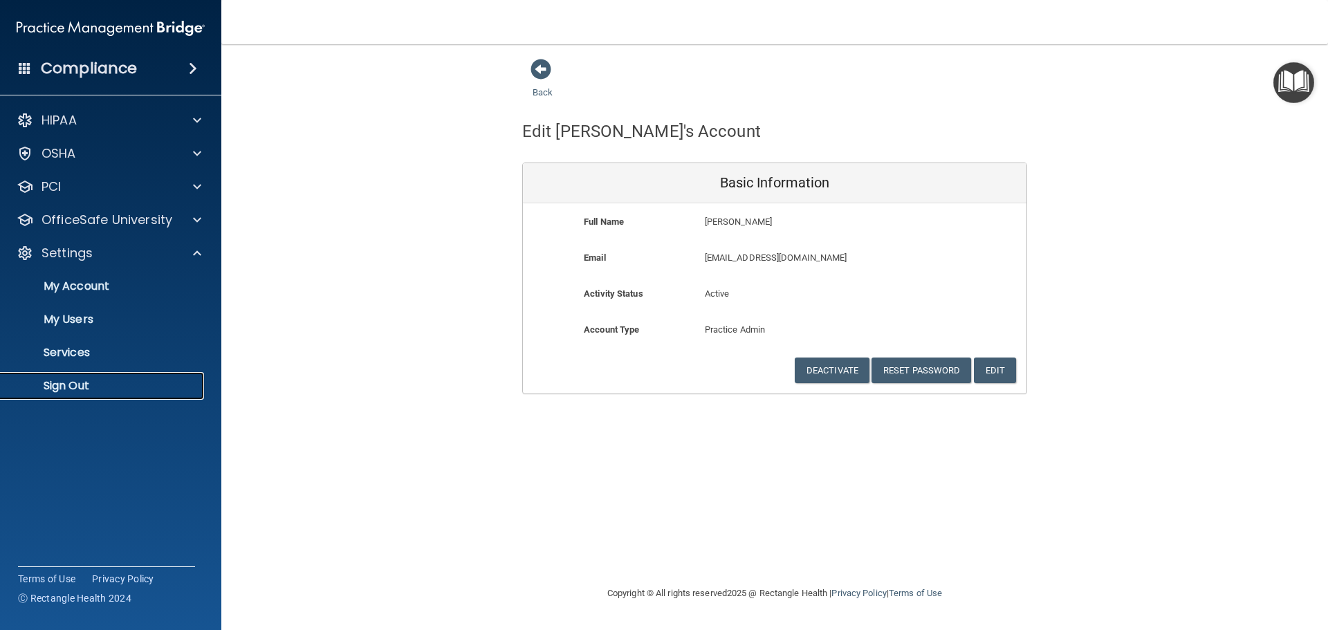
click at [143, 391] on p "Sign Out" at bounding box center [103, 386] width 189 height 14
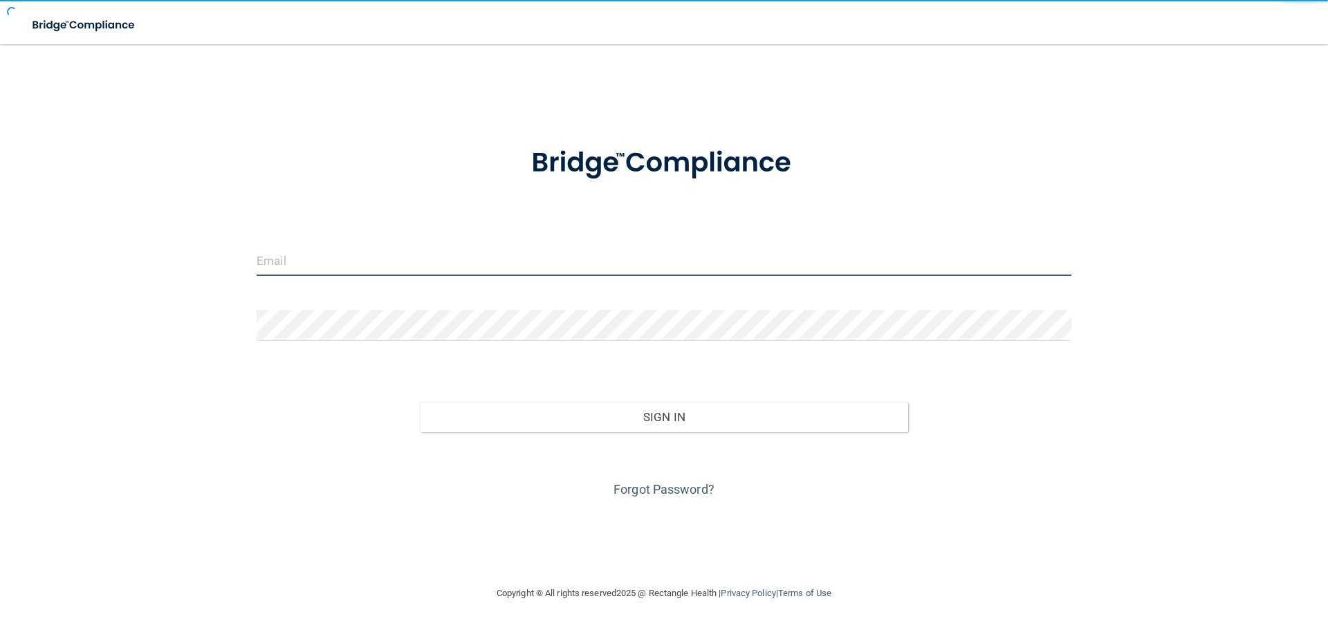
type input "[EMAIL_ADDRESS][DOMAIN_NAME]"
